Goal: Information Seeking & Learning: Learn about a topic

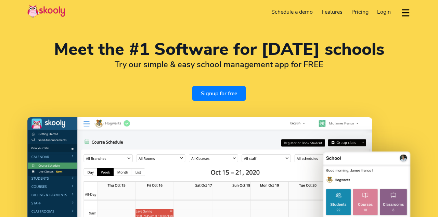
select select "en"
select select "63"
select select "[GEOGRAPHIC_DATA]"
select select "[GEOGRAPHIC_DATA]/[GEOGRAPHIC_DATA]"
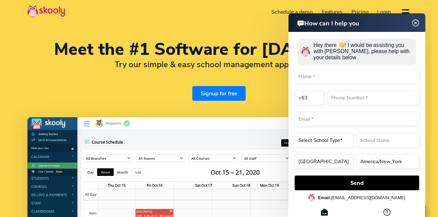
click at [126, 67] on h2 "Try our simple & easy school management app for FREE" at bounding box center [218, 64] width 383 height 10
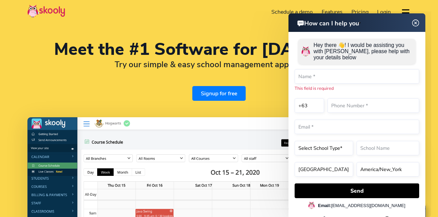
click at [417, 24] on img at bounding box center [415, 23] width 13 height 9
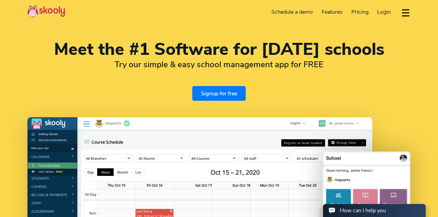
click at [352, 10] on span "Pricing" at bounding box center [359, 12] width 17 height 8
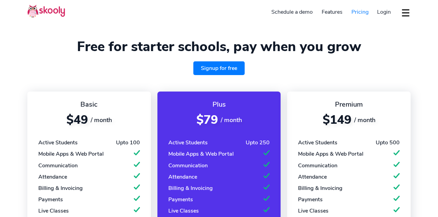
select select "en"
select select "63"
select select "[GEOGRAPHIC_DATA]"
select select "[GEOGRAPHIC_DATA]/[GEOGRAPHIC_DATA]"
